Goal: Transaction & Acquisition: Subscribe to service/newsletter

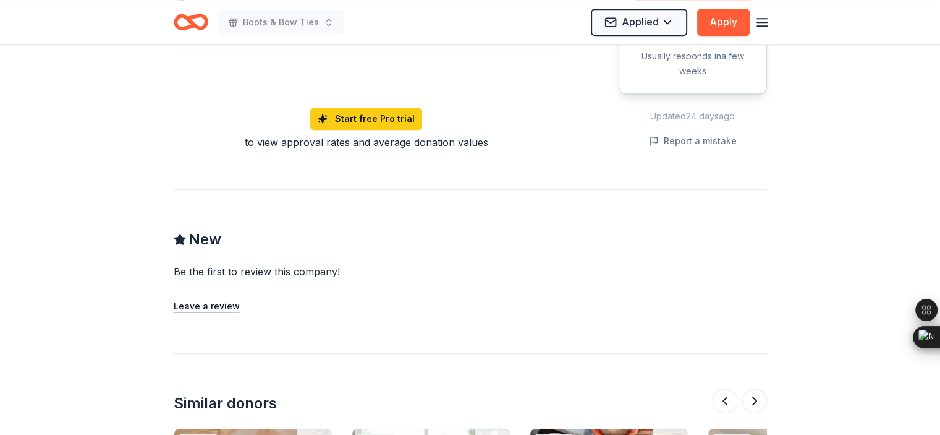
scroll to position [1072, 0]
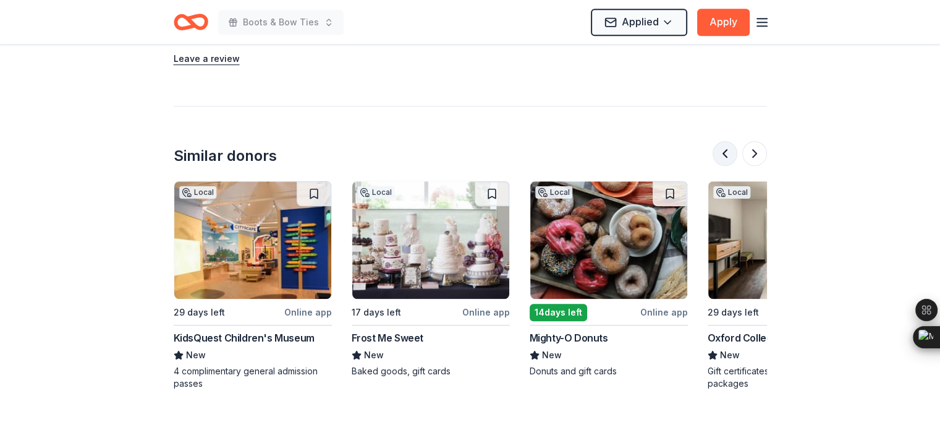
click at [725, 151] on button at bounding box center [725, 153] width 25 height 25
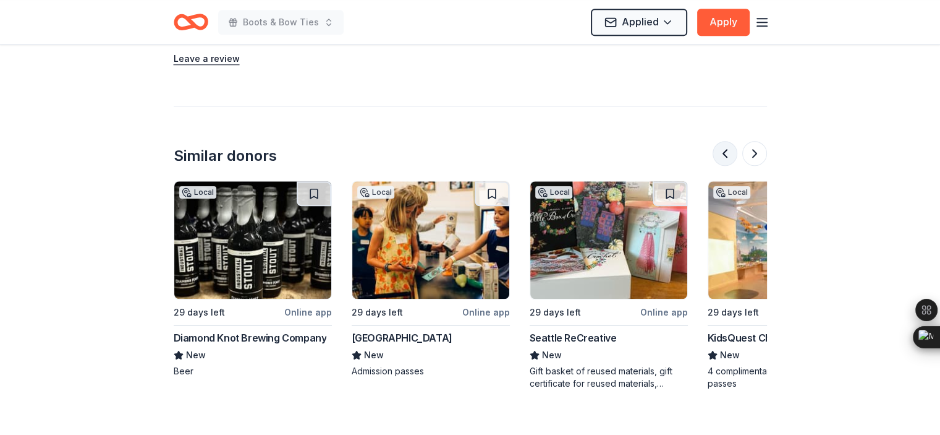
click at [725, 151] on button at bounding box center [725, 153] width 25 height 25
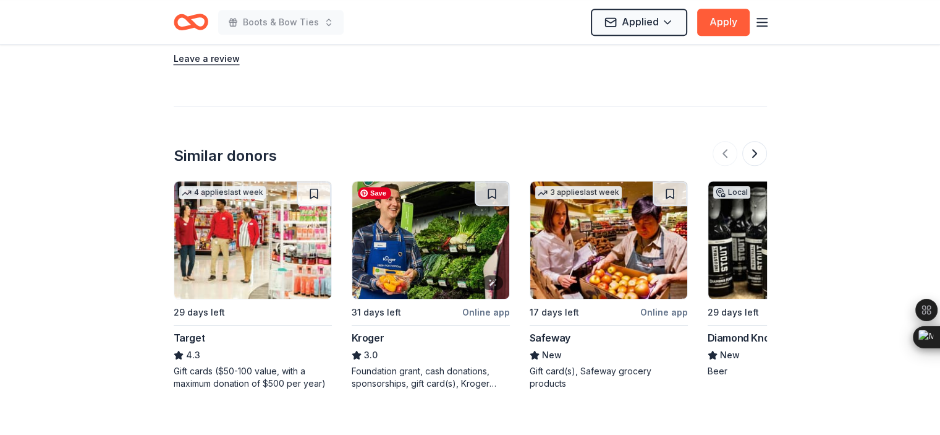
click at [459, 260] on img at bounding box center [430, 239] width 157 height 117
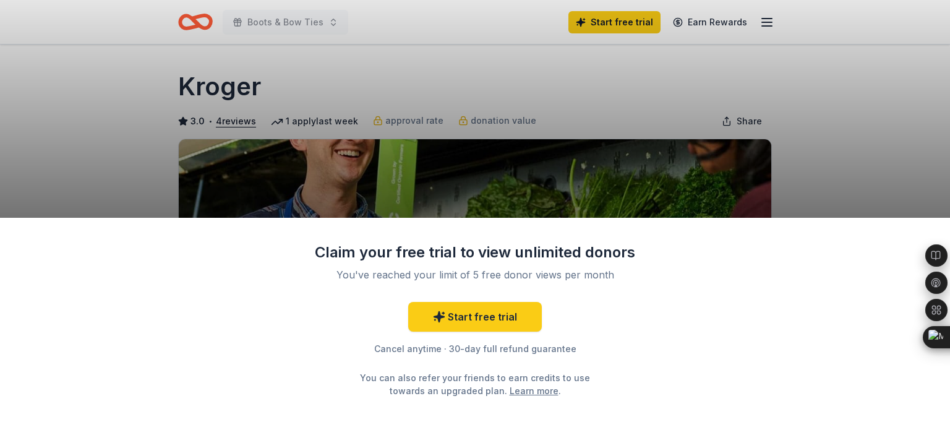
click at [824, 147] on div "Claim your free trial to view unlimited donors You've reached your limit of 5 f…" at bounding box center [475, 217] width 950 height 435
click at [833, 182] on div "Claim your free trial to view unlimited donors You've reached your limit of 5 f…" at bounding box center [475, 217] width 950 height 435
click at [505, 308] on link "Start free trial" at bounding box center [475, 317] width 134 height 30
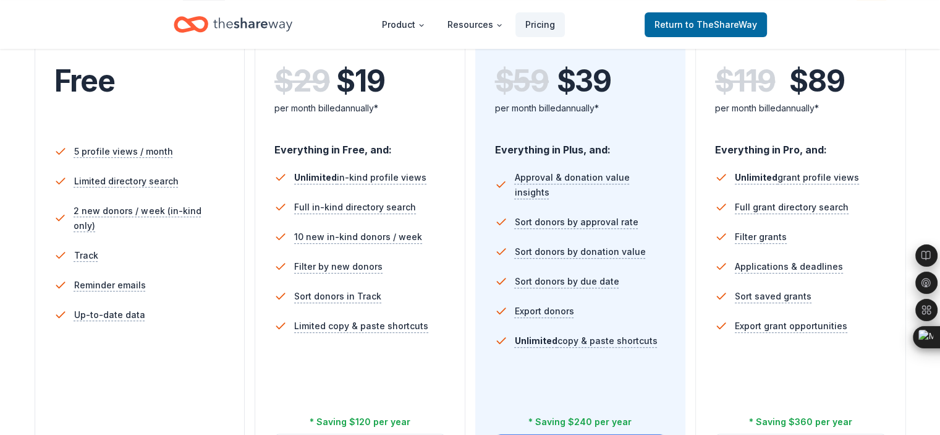
scroll to position [330, 0]
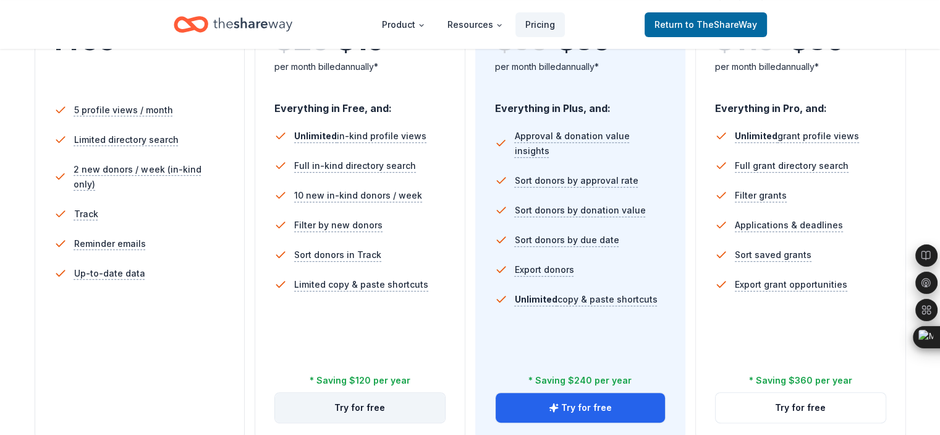
click at [367, 393] on button "Try for free" at bounding box center [360, 408] width 170 height 30
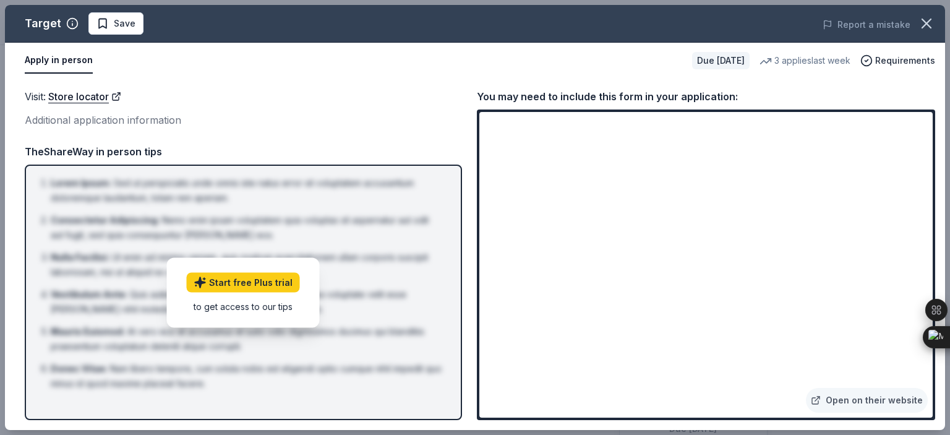
scroll to position [288, 0]
click at [868, 399] on link "Open on their website" at bounding box center [867, 400] width 122 height 25
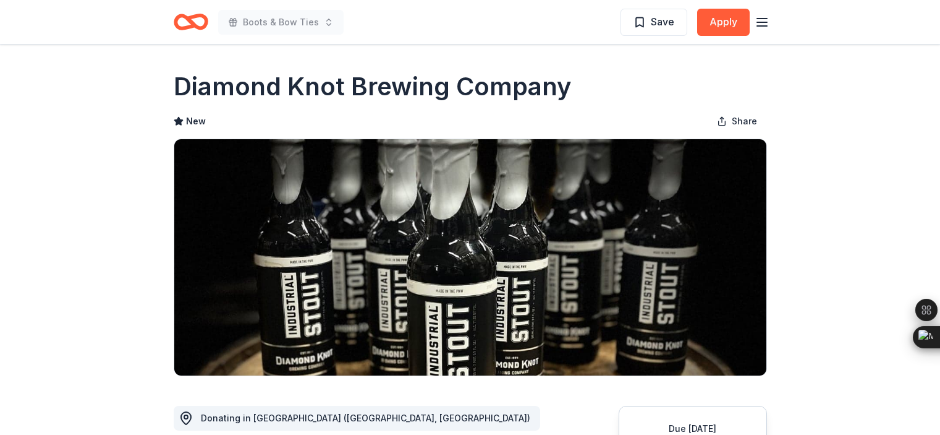
scroll to position [1072, 0]
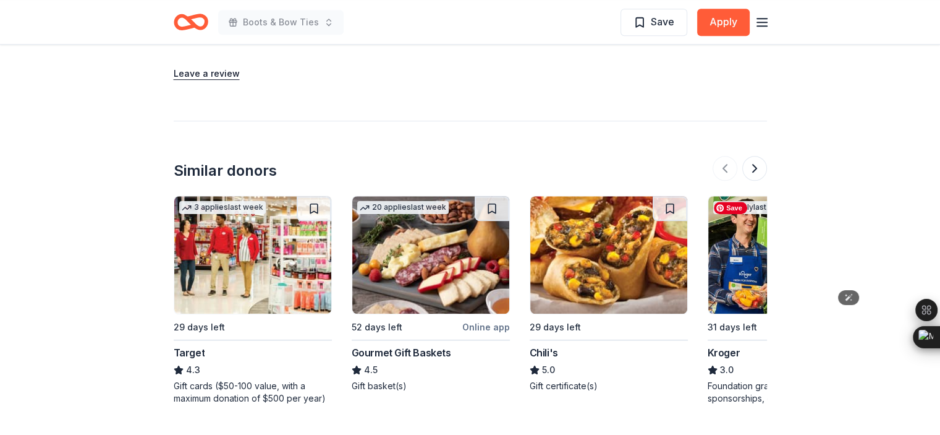
click at [735, 260] on img at bounding box center [787, 254] width 157 height 117
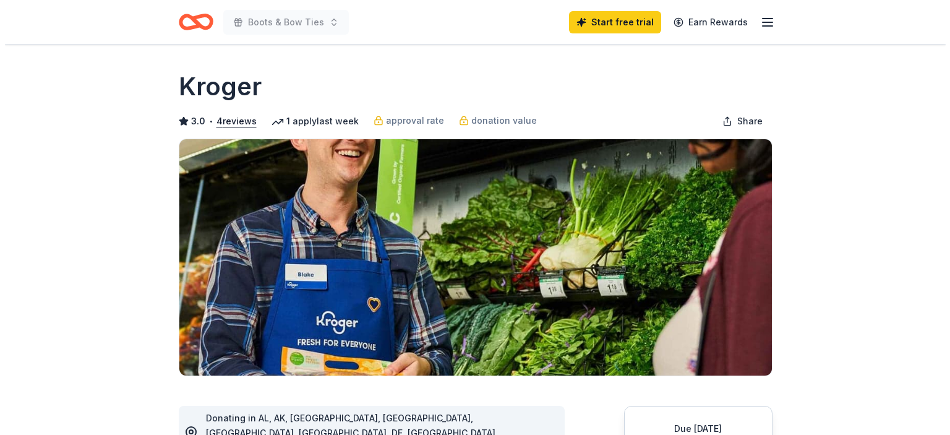
scroll to position [164, 0]
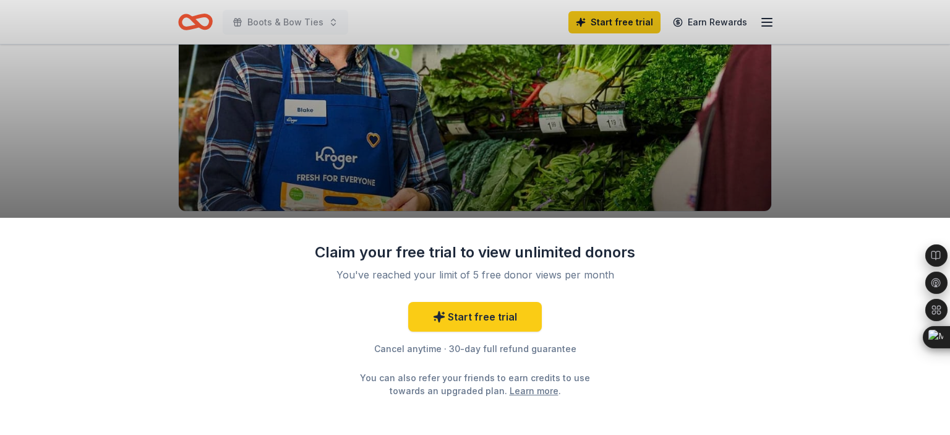
click at [921, 86] on div "Claim your free trial to view unlimited donors You've reached your limit of 5 f…" at bounding box center [475, 217] width 950 height 435
